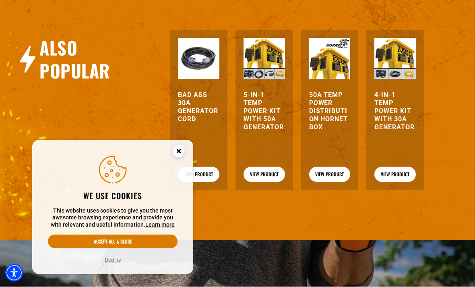
scroll to position [874, 0]
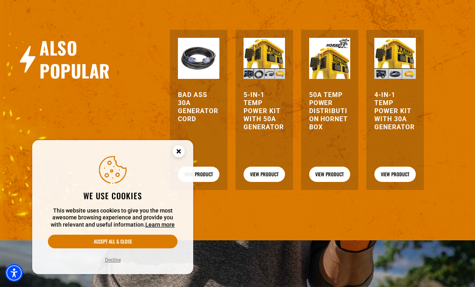
click at [263, 103] on h3 "5-in-1 Temp Power Kit with 50A Generator" at bounding box center [264, 111] width 41 height 40
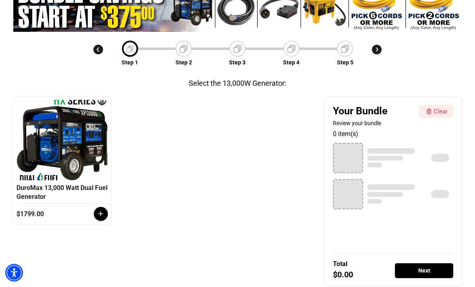
scroll to position [105, 0]
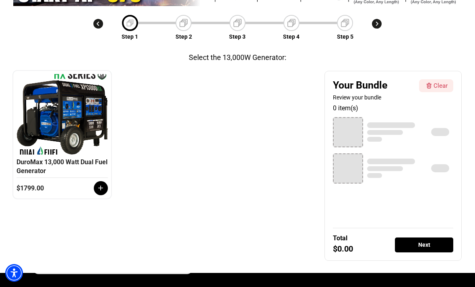
click at [99, 184] on div at bounding box center [101, 188] width 14 height 14
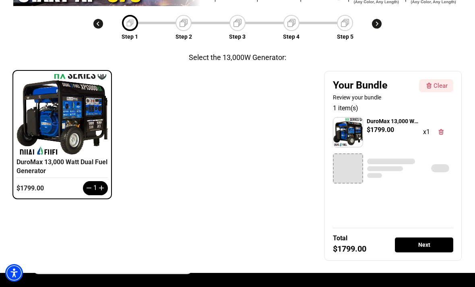
click at [442, 249] on div "Next" at bounding box center [424, 245] width 58 height 15
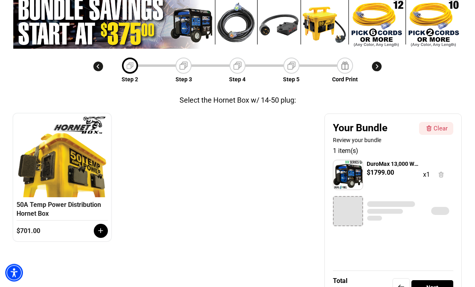
scroll to position [63, 0]
click at [439, 285] on div "Next" at bounding box center [431, 287] width 41 height 15
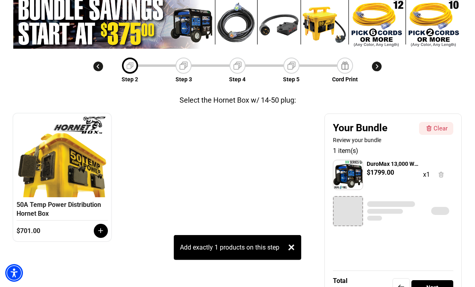
click at [97, 230] on icon at bounding box center [101, 231] width 8 height 8
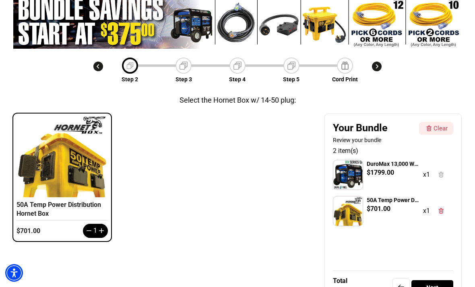
click at [443, 287] on div "Next" at bounding box center [431, 287] width 41 height 15
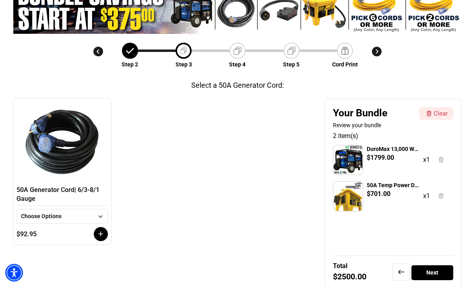
scroll to position [78, 0]
click at [97, 215] on icon at bounding box center [100, 216] width 10 height 10
click at [159, 183] on div "❮ ❯ 50A Generator Cord | 6/3-8/1 Gauge Choose Options 15 FT 30 FT $92.95" at bounding box center [165, 172] width 305 height 146
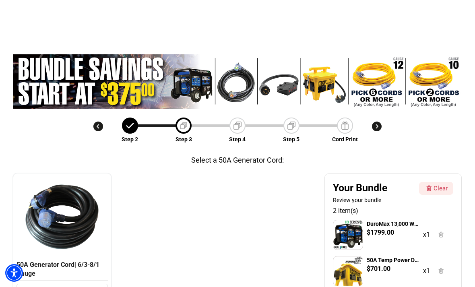
scroll to position [0, 0]
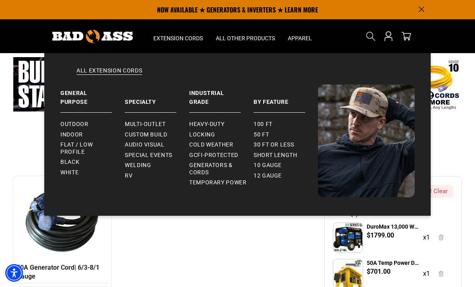
click at [87, 120] on link "Outdoor" at bounding box center [92, 124] width 64 height 10
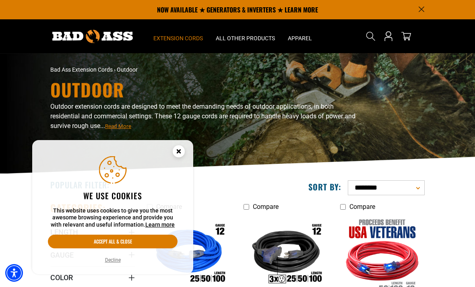
click at [179, 155] on circle "Cookie Consent" at bounding box center [179, 151] width 12 height 12
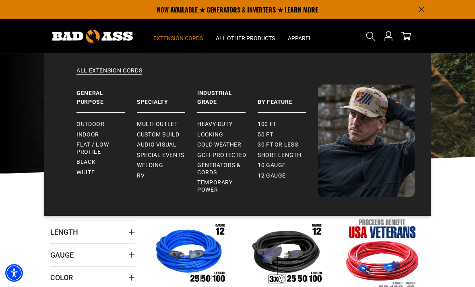
click at [234, 164] on span "Generators & Cords" at bounding box center [224, 169] width 54 height 14
click at [180, 136] on span "Custom Build" at bounding box center [158, 134] width 43 height 7
click at [275, 124] on span "100 ft" at bounding box center [267, 124] width 19 height 7
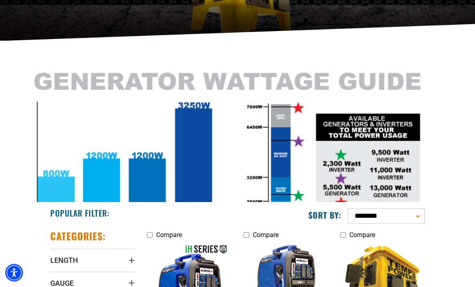
scroll to position [133, 0]
click at [392, 171] on img at bounding box center [237, 162] width 475 height 242
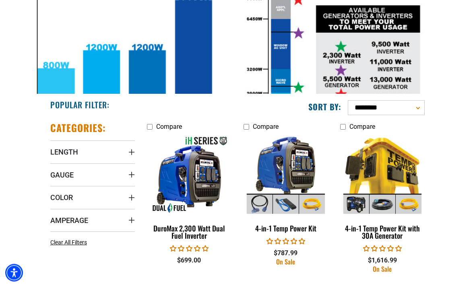
scroll to position [241, 0]
click at [79, 151] on summary "Length" at bounding box center [92, 152] width 85 height 23
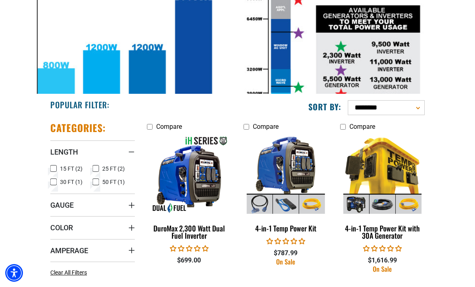
click at [159, 155] on img at bounding box center [189, 175] width 87 height 78
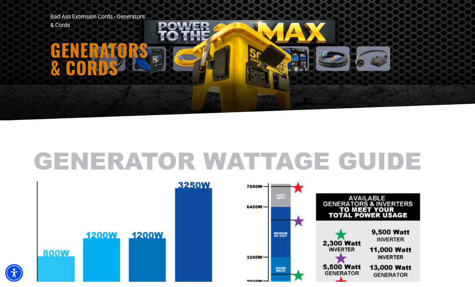
scroll to position [0, 0]
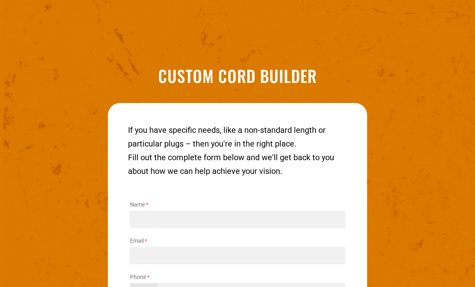
scroll to position [947, 0]
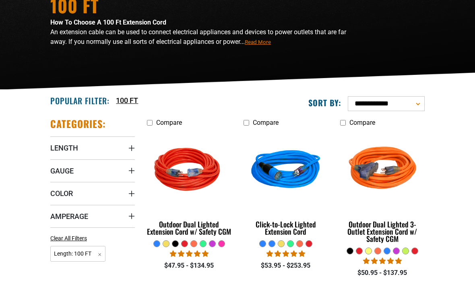
scroll to position [84, 0]
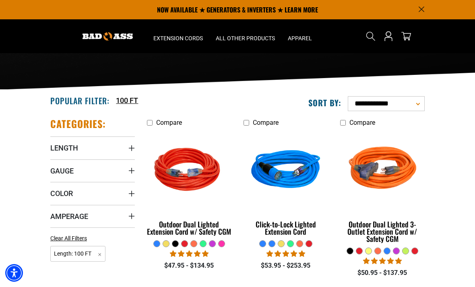
click at [97, 219] on summary "Amperage" at bounding box center [92, 216] width 85 height 23
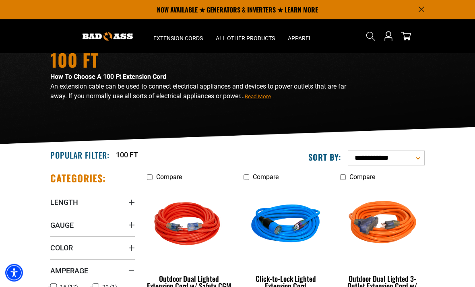
scroll to position [21, 0]
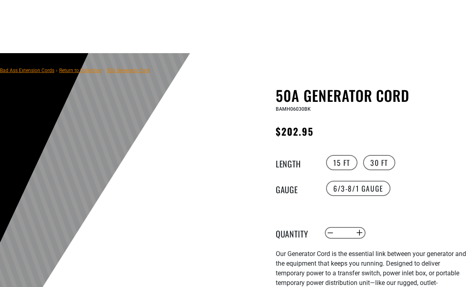
scroll to position [901, 0]
